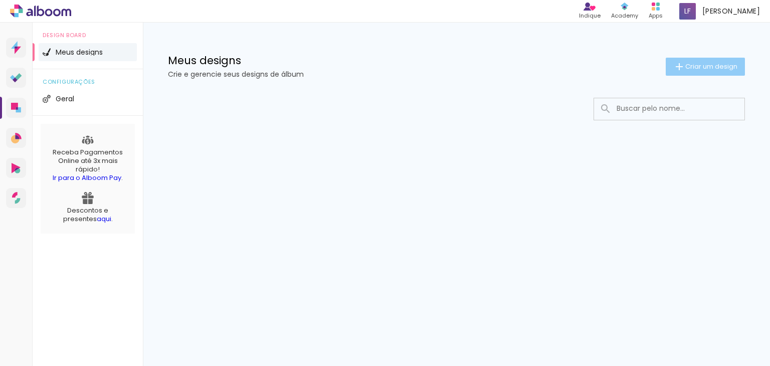
click at [712, 75] on paper-button "Criar um design" at bounding box center [705, 67] width 79 height 18
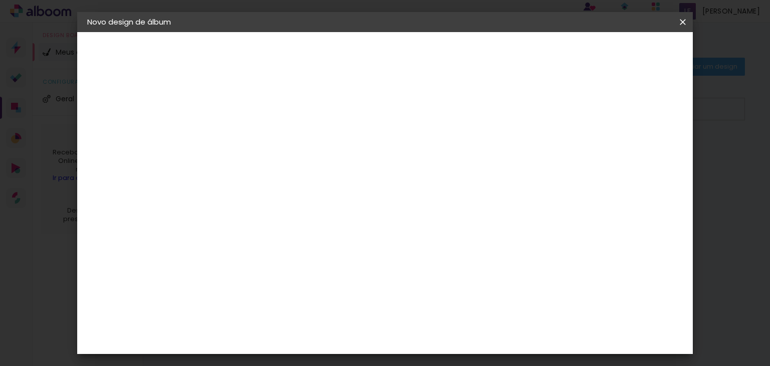
click at [0, 0] on iron-icon at bounding box center [0, 0] width 0 height 0
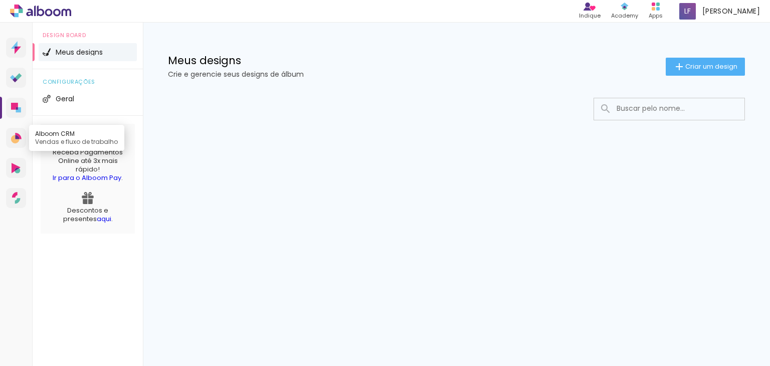
click at [18, 137] on icon at bounding box center [17, 137] width 4 height 4
click at [11, 82] on icon at bounding box center [16, 78] width 12 height 10
